Goal: Information Seeking & Learning: Understand process/instructions

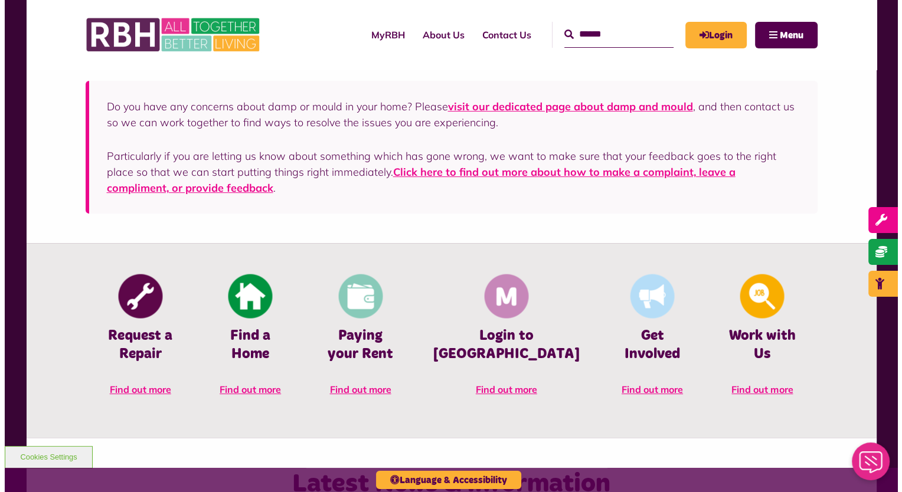
scroll to position [354, 0]
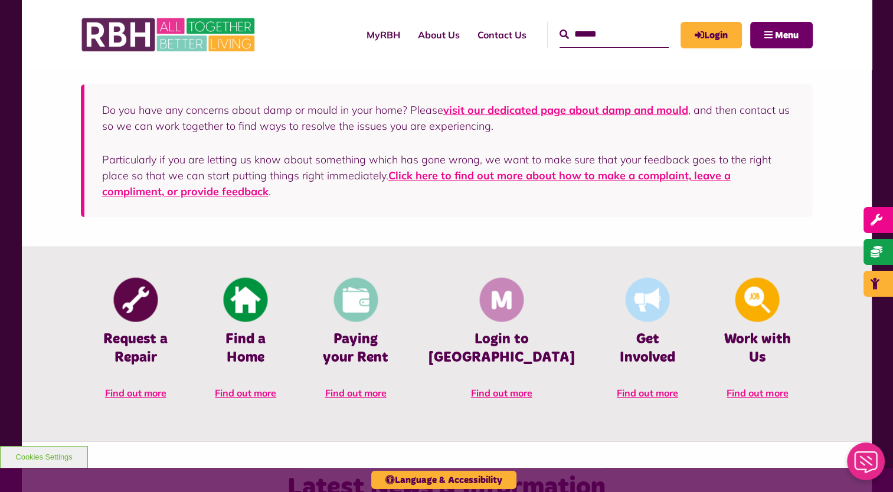
click at [777, 31] on span "Menu" at bounding box center [787, 35] width 24 height 9
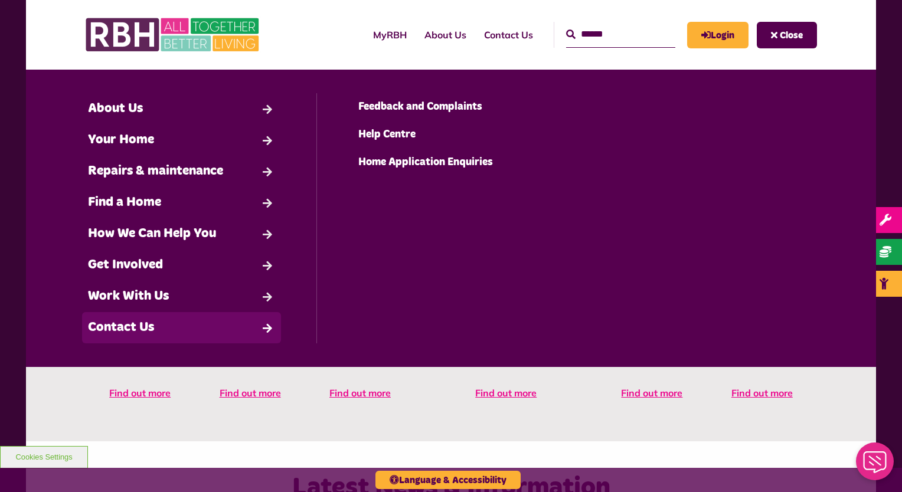
click at [407, 286] on ul "Back Contact Us Feedback and Complaints" at bounding box center [451, 218] width 270 height 250
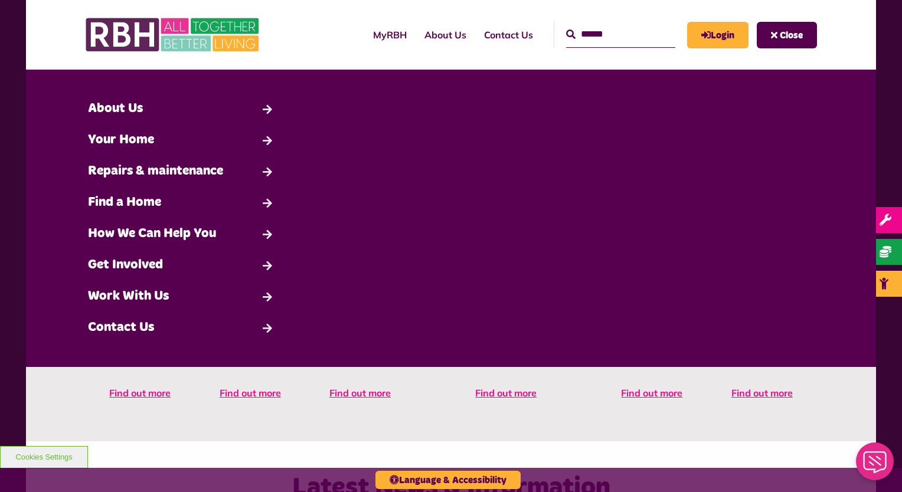
drag, startPoint x: 897, startPoint y: 105, endPoint x: 903, endPoint y: 142, distance: 37.7
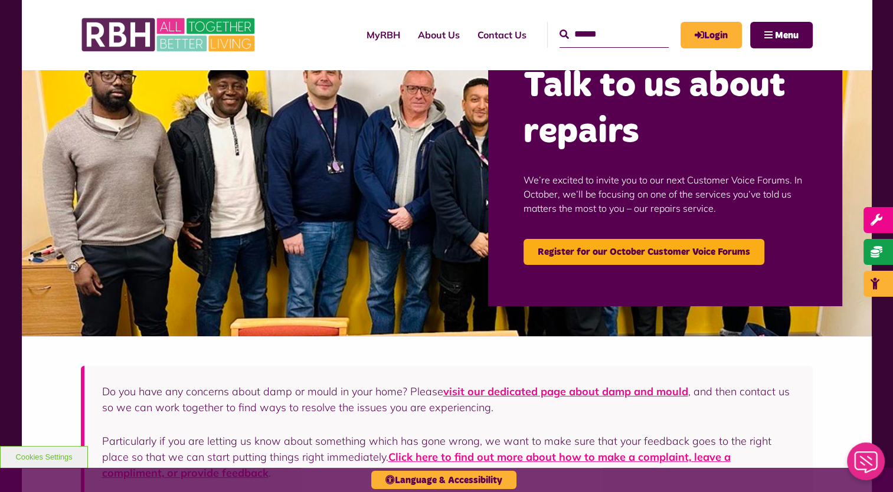
scroll to position [118, 0]
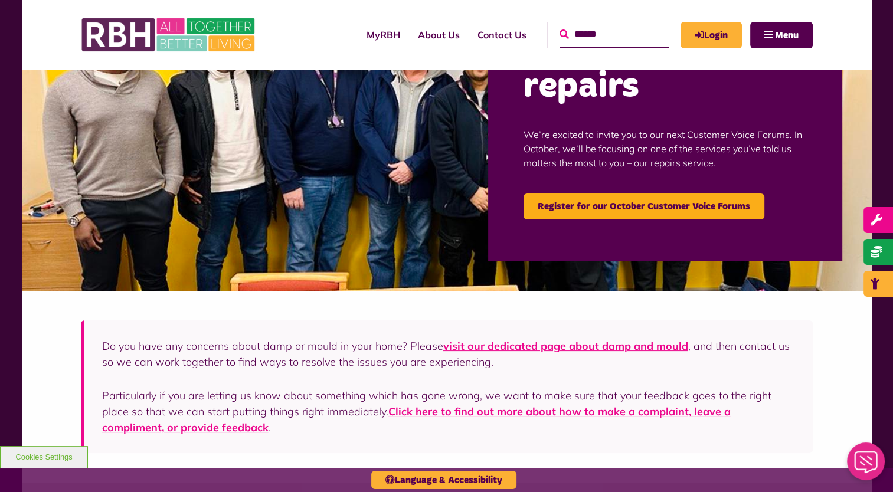
click at [559, 34] on icon "submit" at bounding box center [563, 34] width 9 height 9
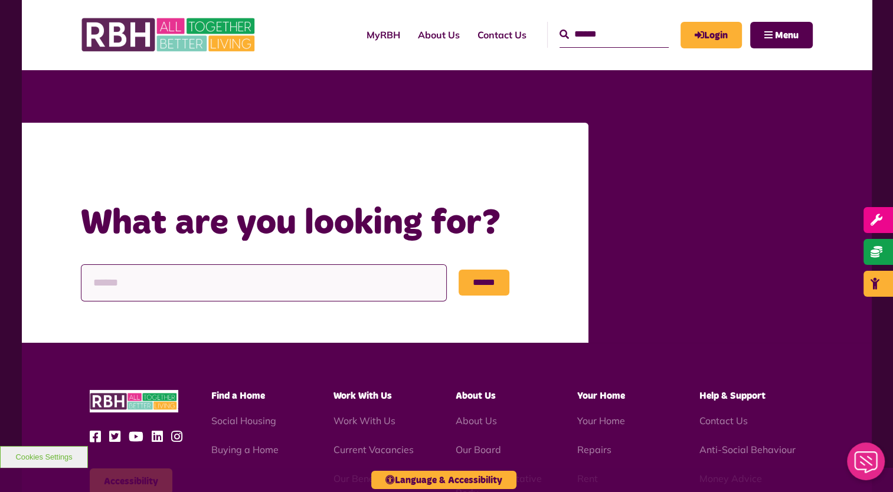
click at [287, 275] on input "Search" at bounding box center [264, 282] width 366 height 37
click at [287, 275] on input "**" at bounding box center [264, 282] width 366 height 37
type input "**********"
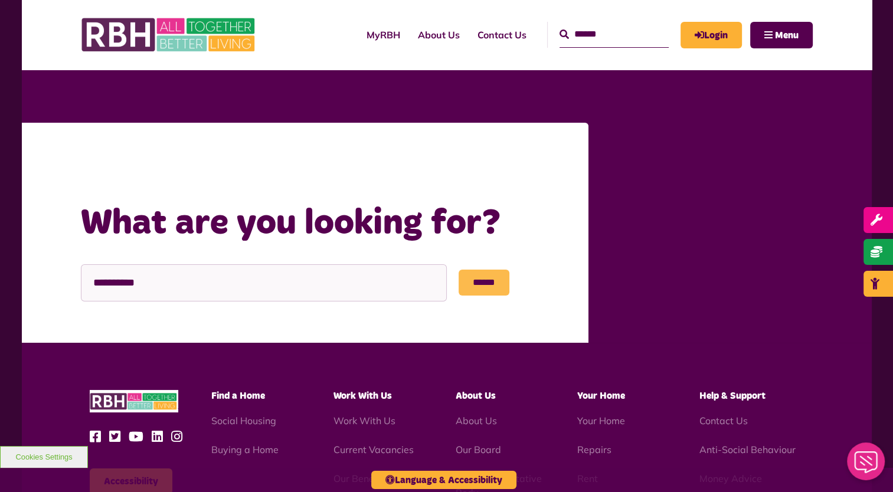
click at [488, 273] on input "******" at bounding box center [483, 283] width 51 height 26
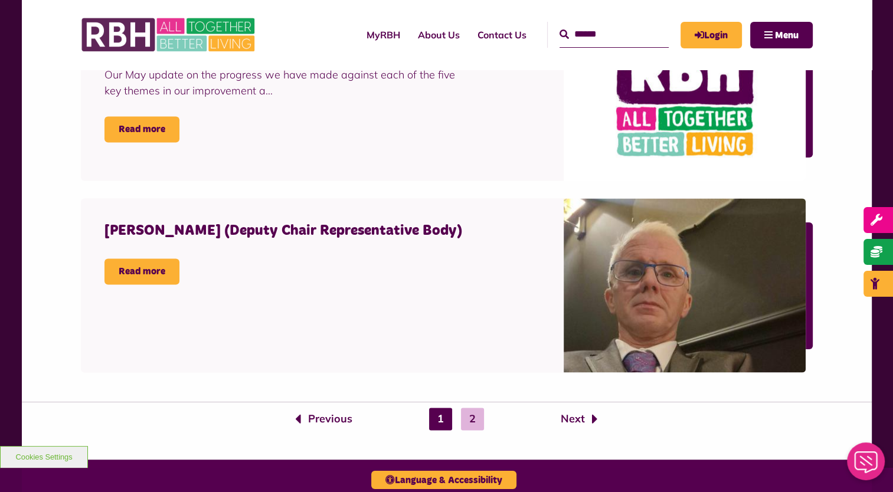
scroll to position [1770, 0]
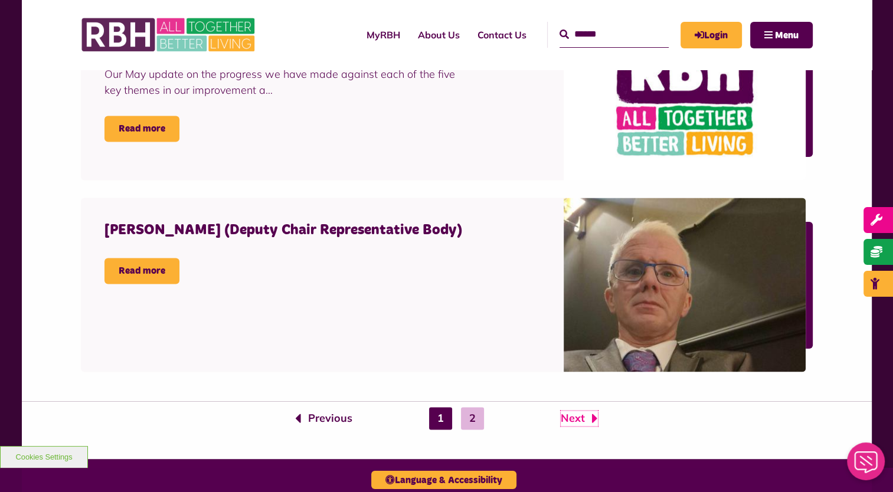
click at [571, 413] on link "Next" at bounding box center [579, 418] width 37 height 15
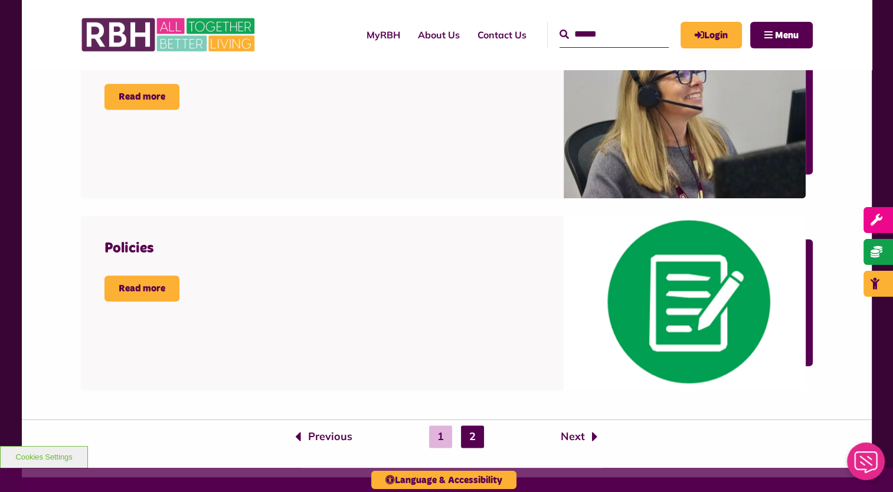
scroll to position [1298, 0]
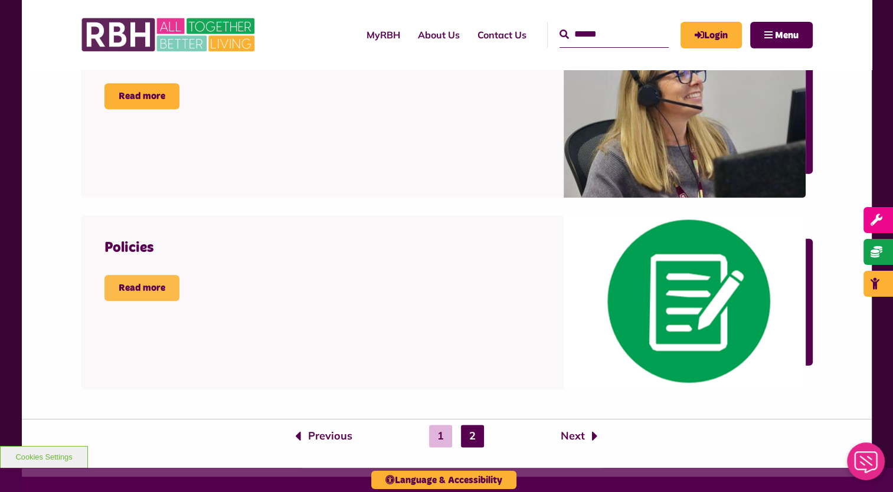
click at [145, 287] on link "Read more" at bounding box center [141, 288] width 75 height 26
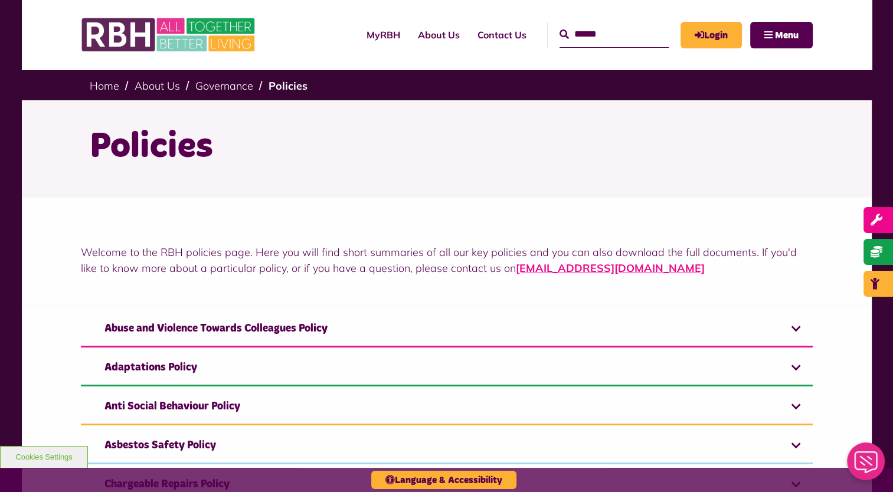
click at [268, 273] on p "Welcome to the RBH policies page. Here you will find short summaries of all our…" at bounding box center [447, 260] width 732 height 32
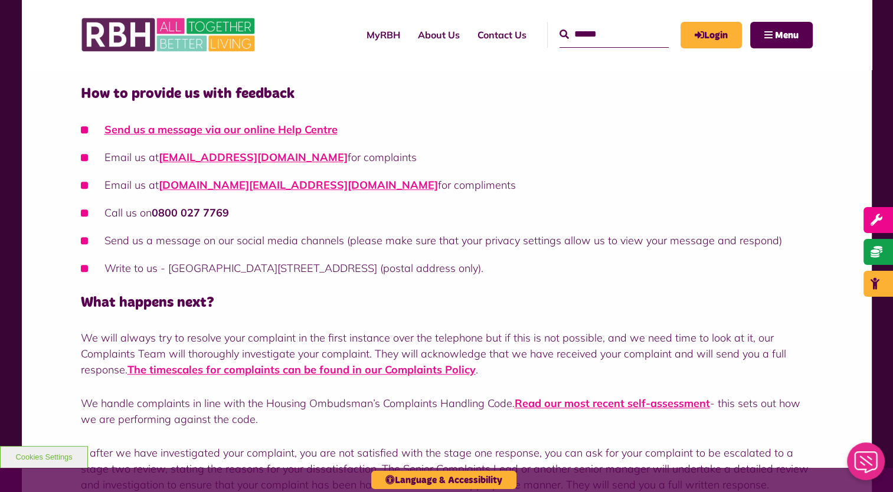
scroll to position [590, 0]
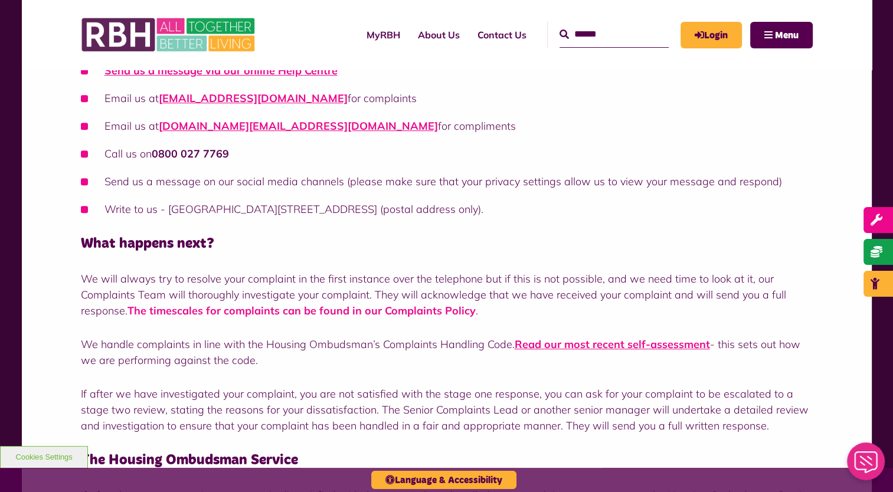
click at [438, 312] on link "The timescales for complaints can be found in our Complaints Policy" at bounding box center [301, 311] width 348 height 14
click at [597, 343] on link "Read our most recent self-assessment" at bounding box center [612, 345] width 195 height 14
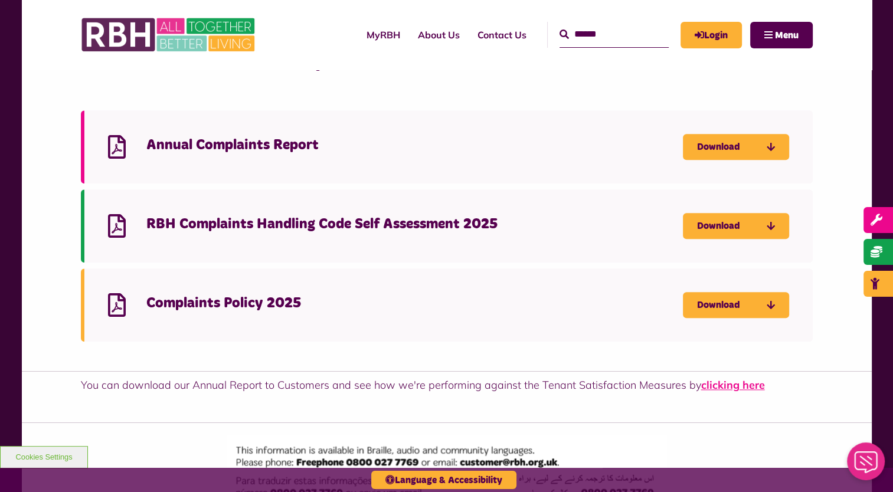
scroll to position [1239, 0]
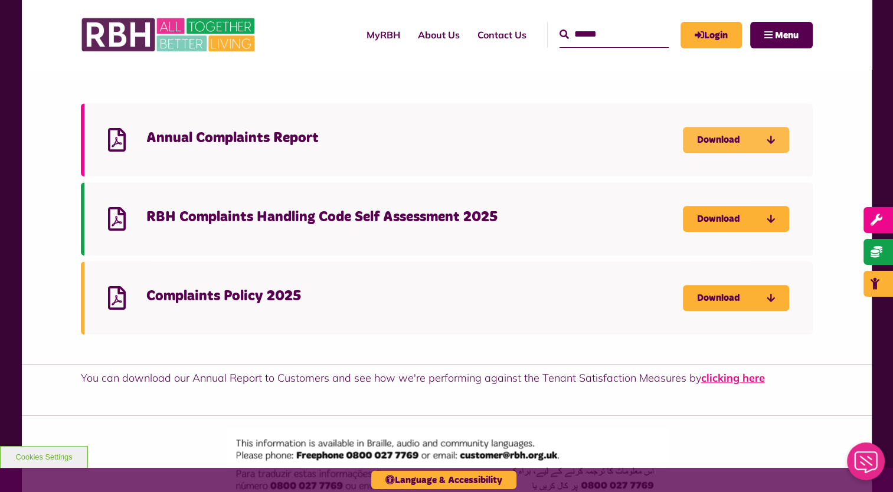
click at [722, 139] on link "Download" at bounding box center [736, 140] width 106 height 26
